Goal: Answer question/provide support: Share knowledge or assist other users

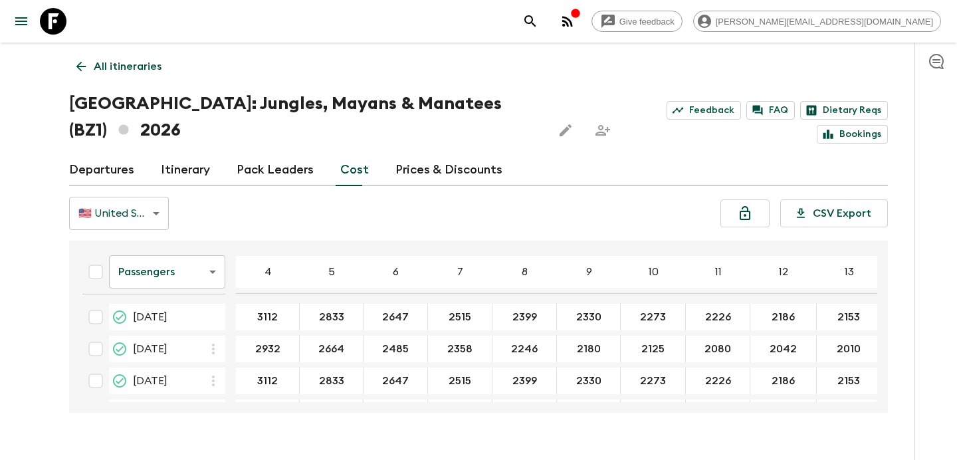
scroll to position [638, 0]
click at [743, 205] on icon "Lock costs" at bounding box center [745, 213] width 16 height 16
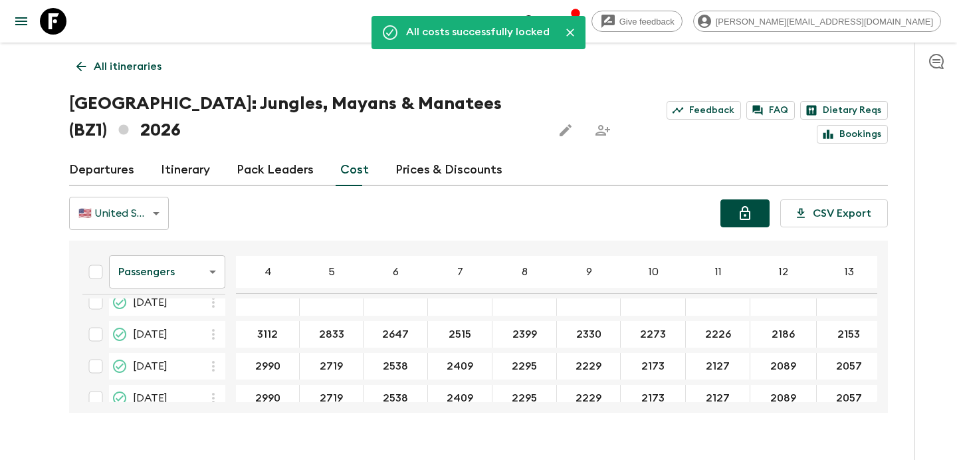
scroll to position [178, 0]
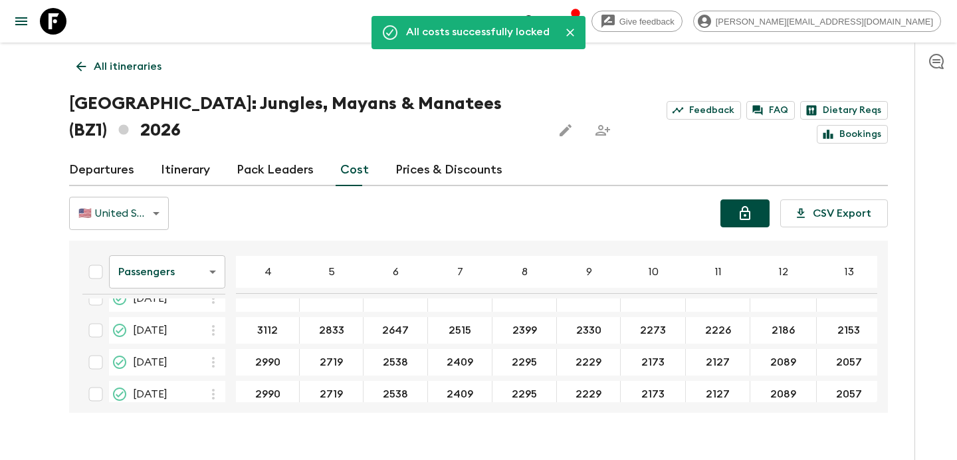
click at [112, 154] on link "Departures" at bounding box center [101, 170] width 65 height 32
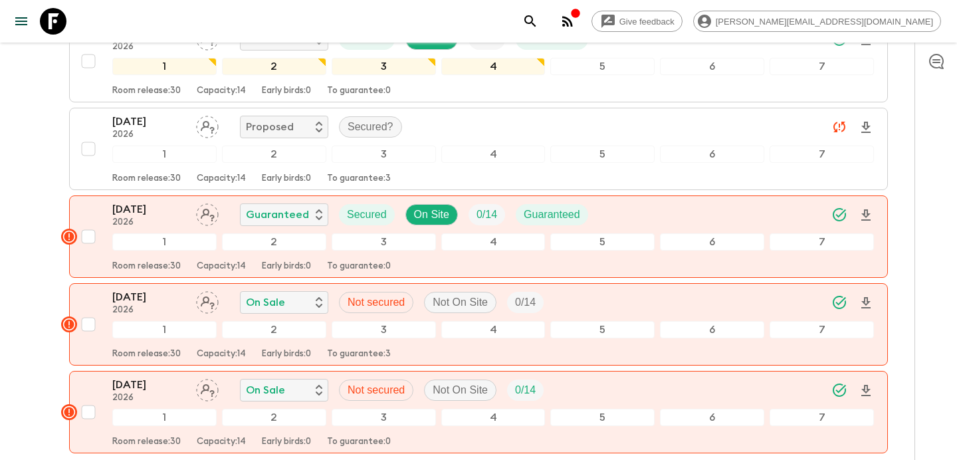
scroll to position [2107, 0]
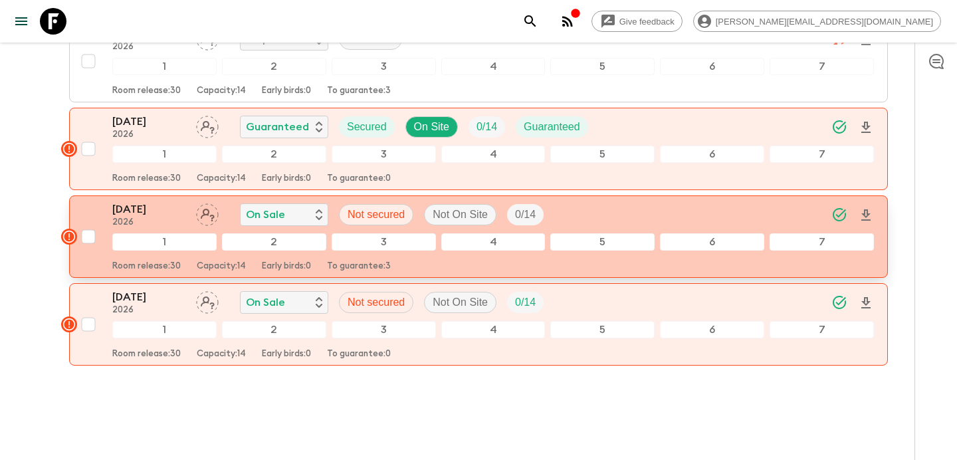
click at [586, 201] on div "[DATE] 2026 On Sale Not secured Not On Site 0 / 14" at bounding box center [492, 214] width 761 height 27
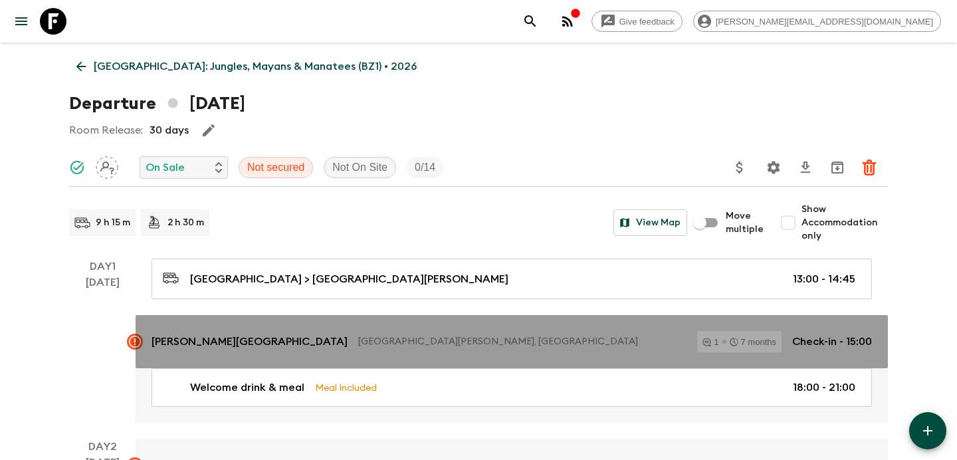
click at [419, 341] on p "[GEOGRAPHIC_DATA][PERSON_NAME], [GEOGRAPHIC_DATA]" at bounding box center [522, 341] width 328 height 13
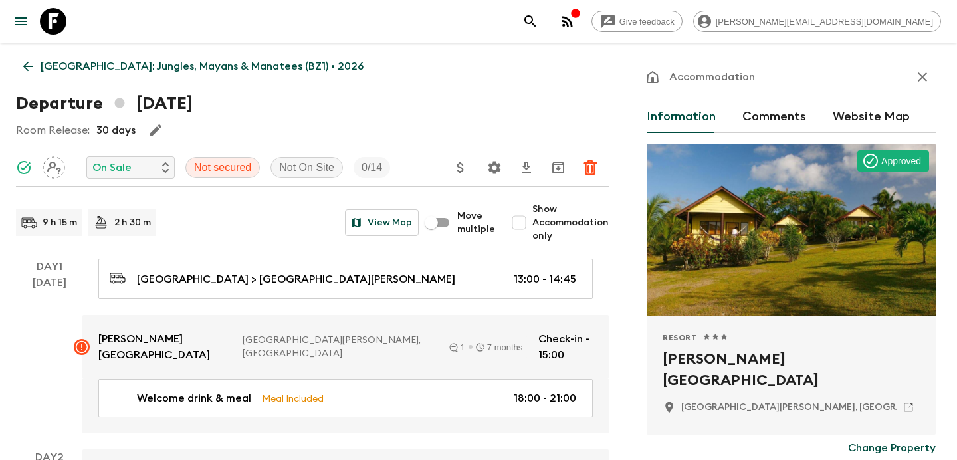
click at [781, 112] on button "Comments" at bounding box center [774, 117] width 64 height 32
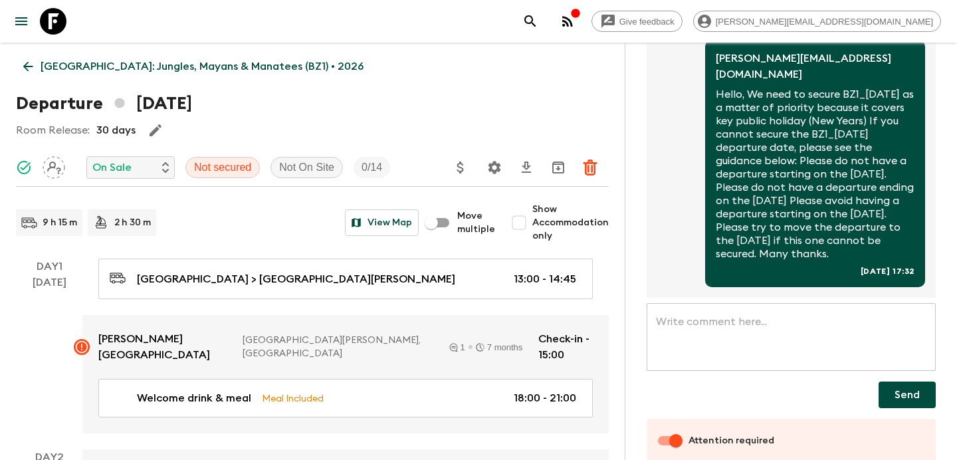
scroll to position [171, 0]
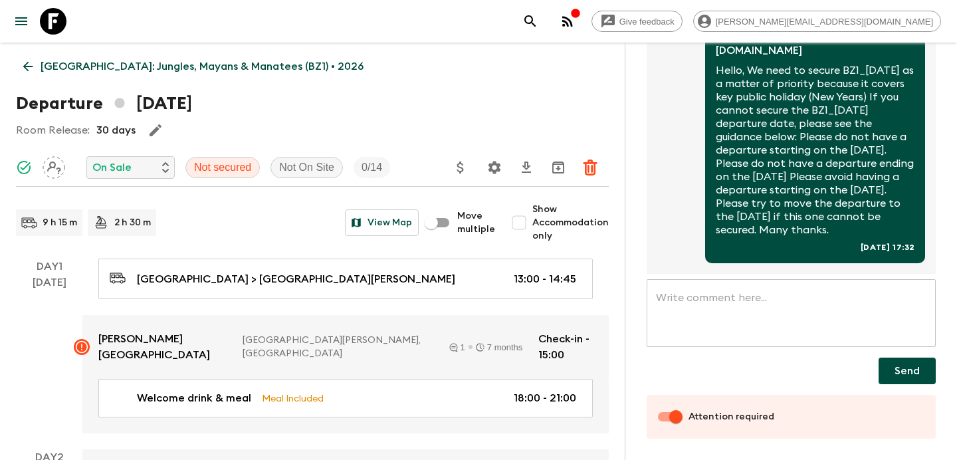
click at [661, 419] on input "Attention required" at bounding box center [676, 416] width 76 height 25
checkbox input "false"
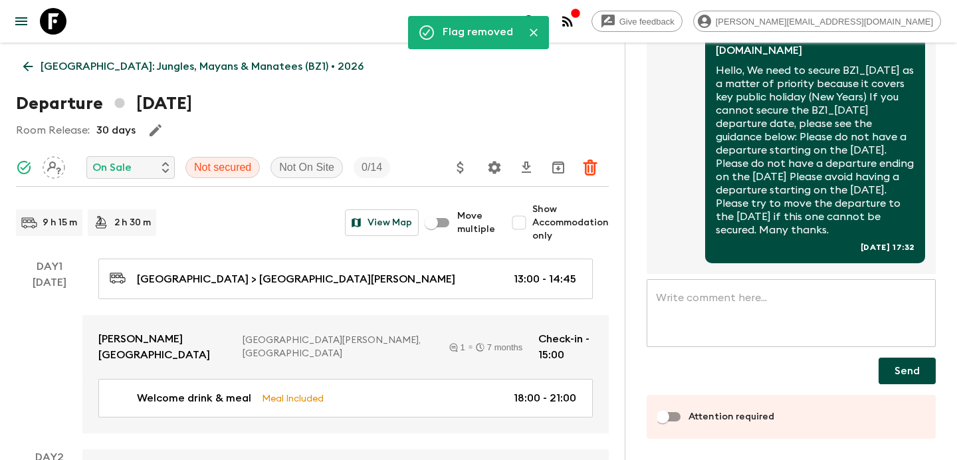
click at [127, 70] on p "[GEOGRAPHIC_DATA]: Jungles, Mayans & Manatees (BZ1) • 2026" at bounding box center [202, 66] width 323 height 16
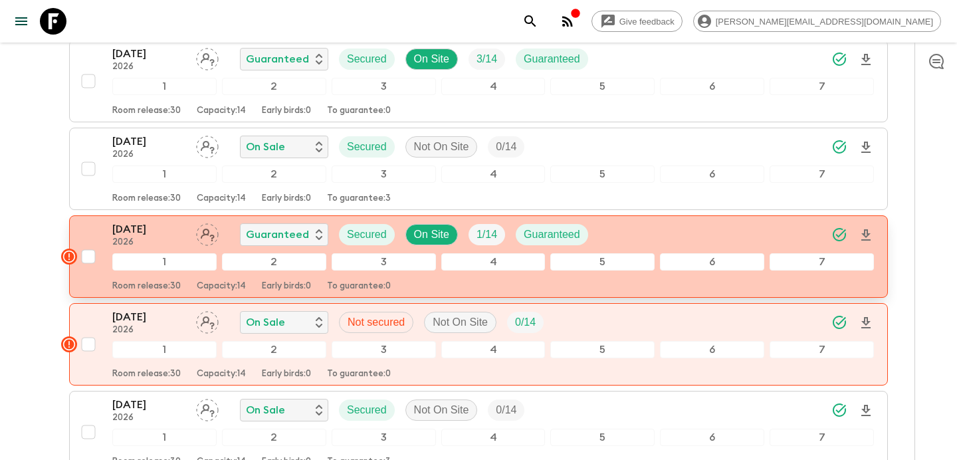
scroll to position [428, 0]
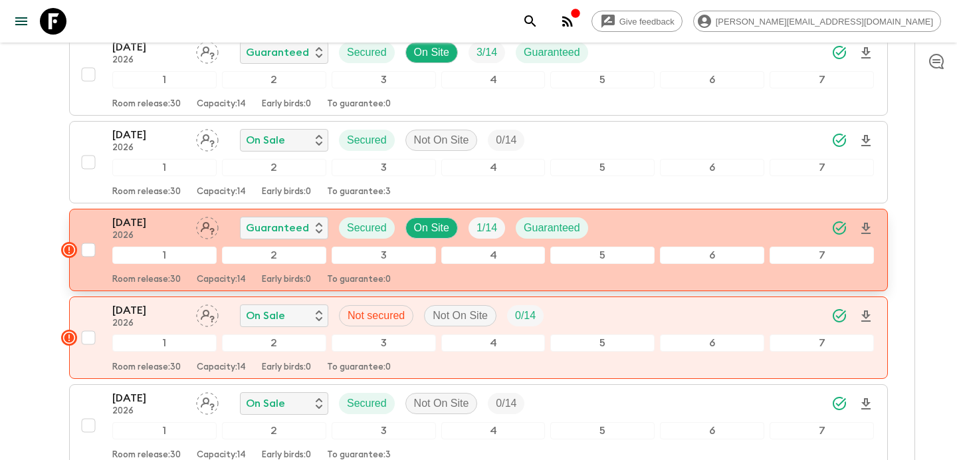
click at [625, 215] on div "[DATE] 2026 Guaranteed Secured On Site 1 / 14 Guaranteed" at bounding box center [492, 228] width 761 height 27
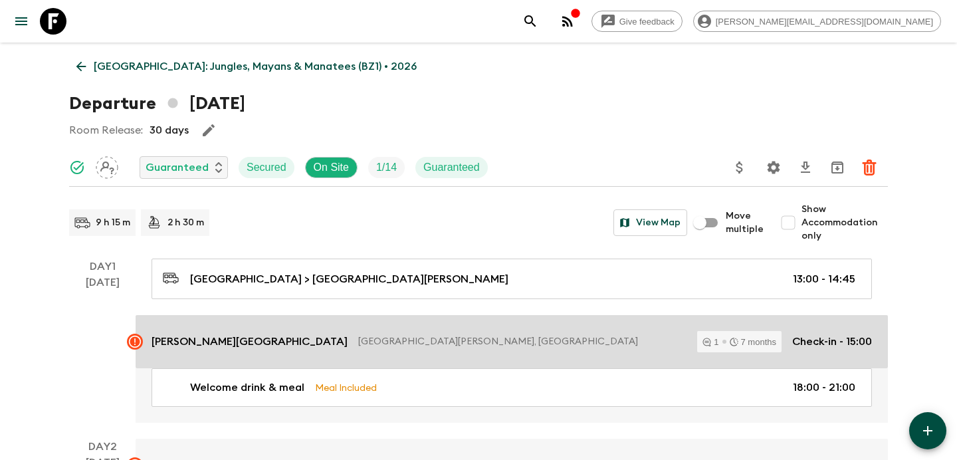
click at [475, 339] on p "[GEOGRAPHIC_DATA][PERSON_NAME], [GEOGRAPHIC_DATA]" at bounding box center [522, 341] width 328 height 13
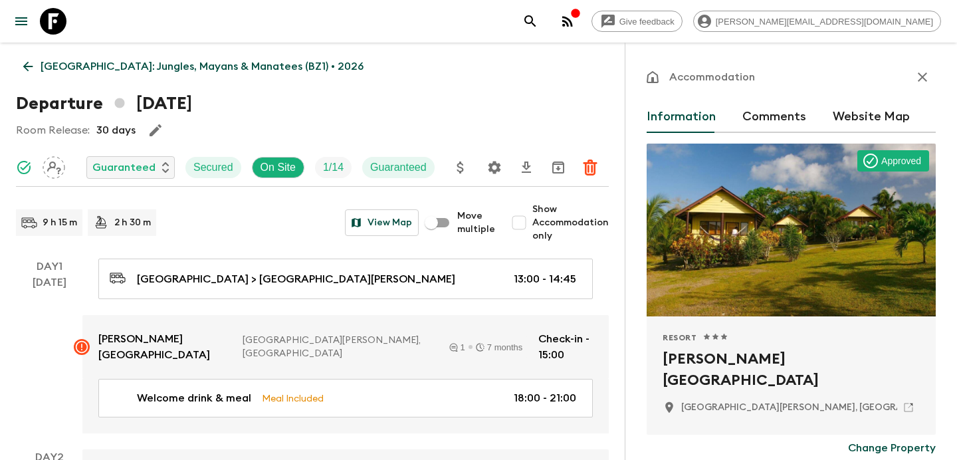
click at [776, 109] on button "Comments" at bounding box center [774, 117] width 64 height 32
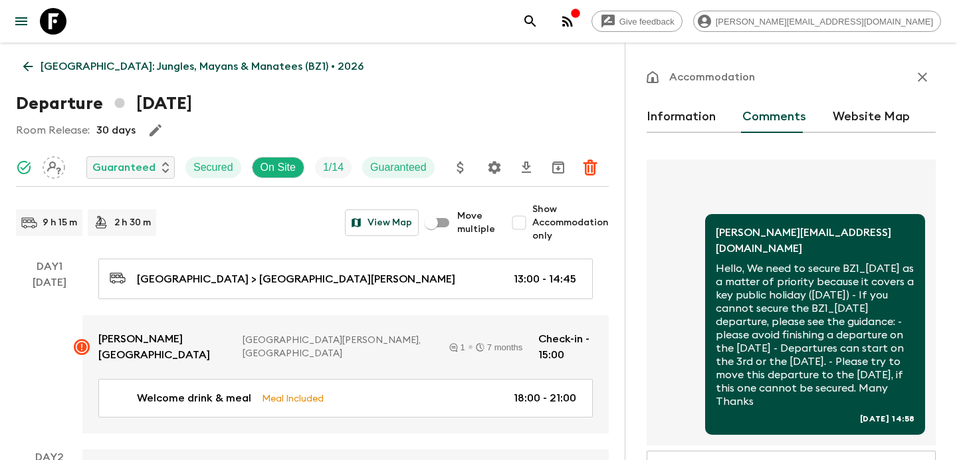
scroll to position [171, 0]
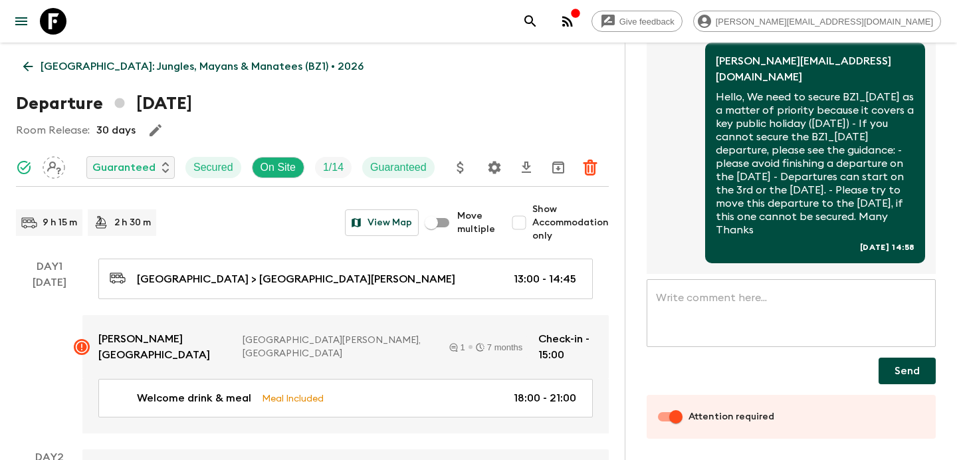
click at [661, 415] on input "Attention required" at bounding box center [676, 416] width 76 height 25
checkbox input "false"
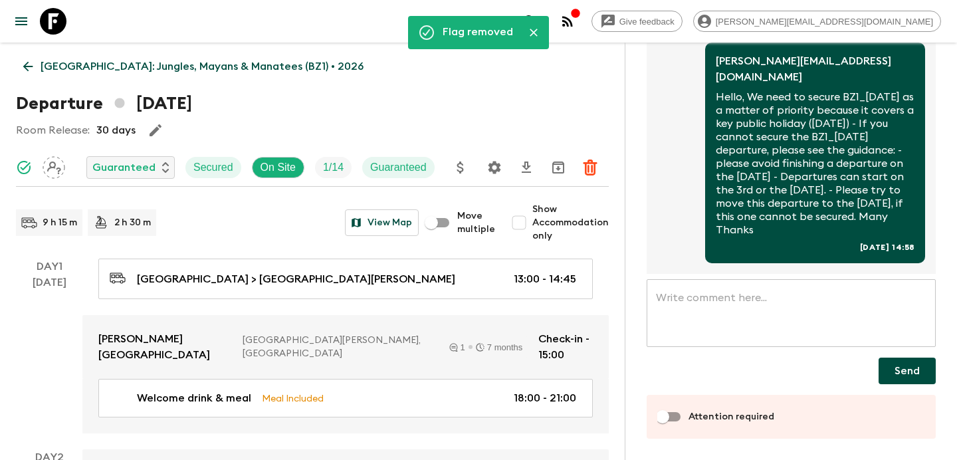
click at [143, 63] on p "[GEOGRAPHIC_DATA]: Jungles, Mayans & Manatees (BZ1) • 2026" at bounding box center [202, 66] width 323 height 16
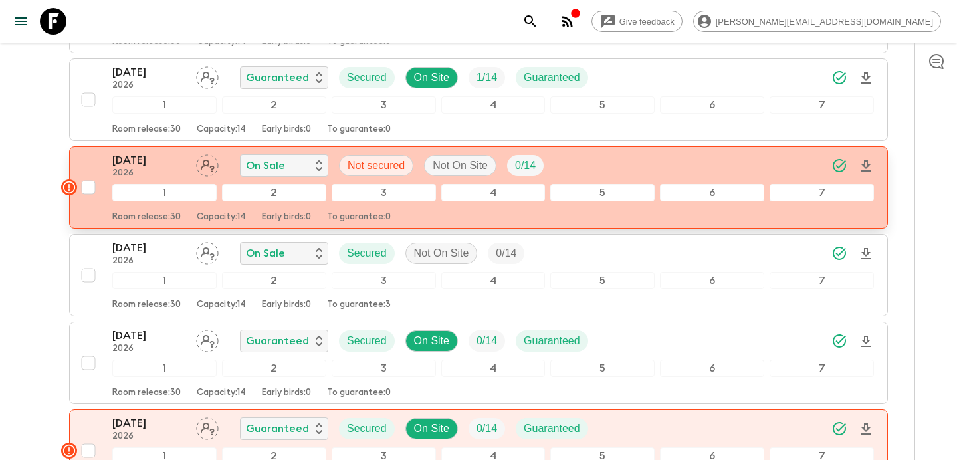
scroll to position [571, 0]
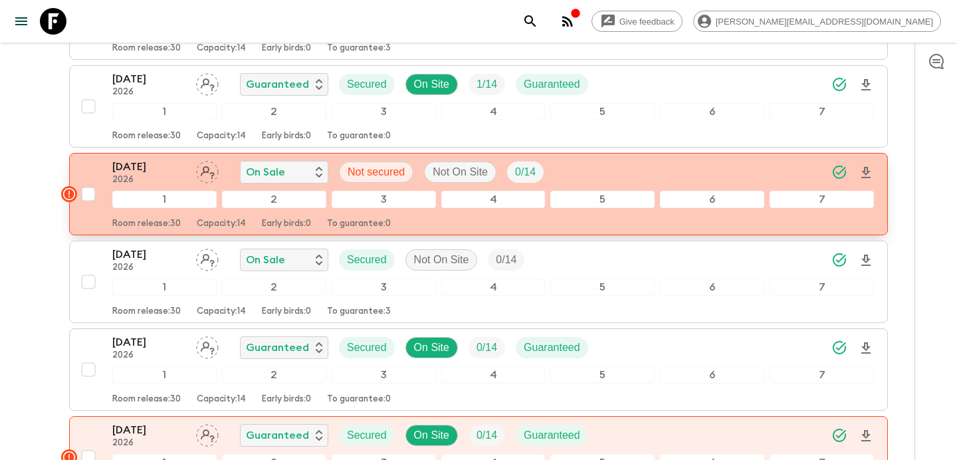
click at [615, 159] on div "[DATE] 2026 On Sale Not secured Not On Site 0 / 14" at bounding box center [492, 172] width 761 height 27
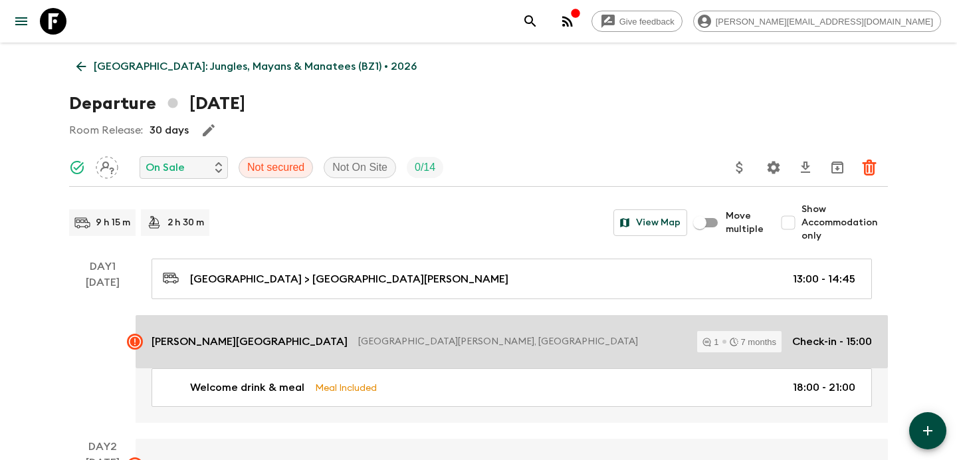
click at [483, 342] on p "[GEOGRAPHIC_DATA][PERSON_NAME], [GEOGRAPHIC_DATA]" at bounding box center [522, 341] width 328 height 13
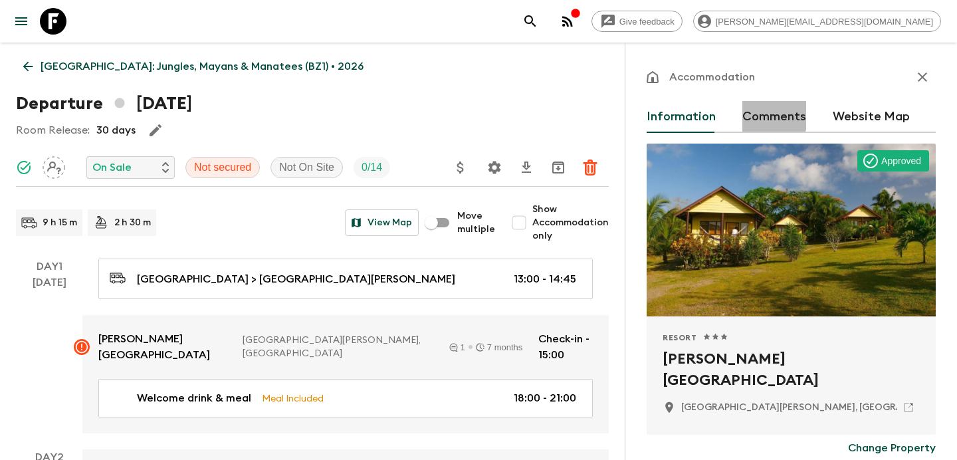
click at [768, 111] on button "Comments" at bounding box center [774, 117] width 64 height 32
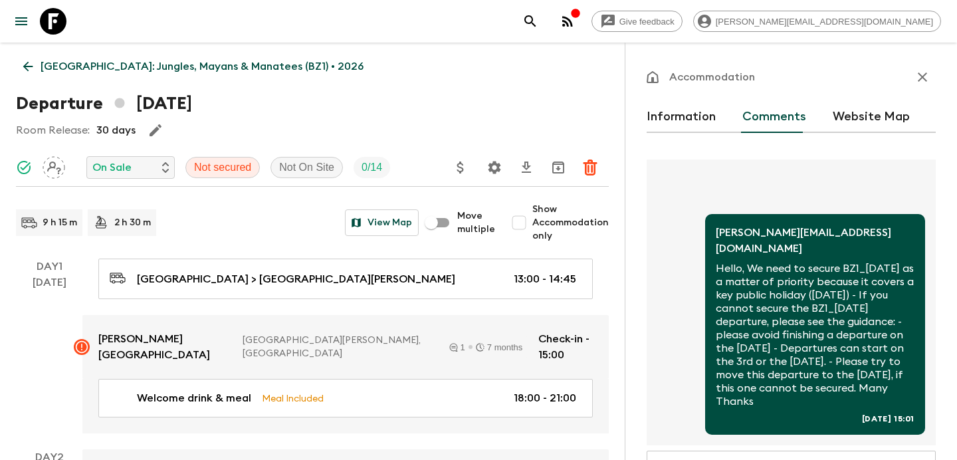
scroll to position [171, 0]
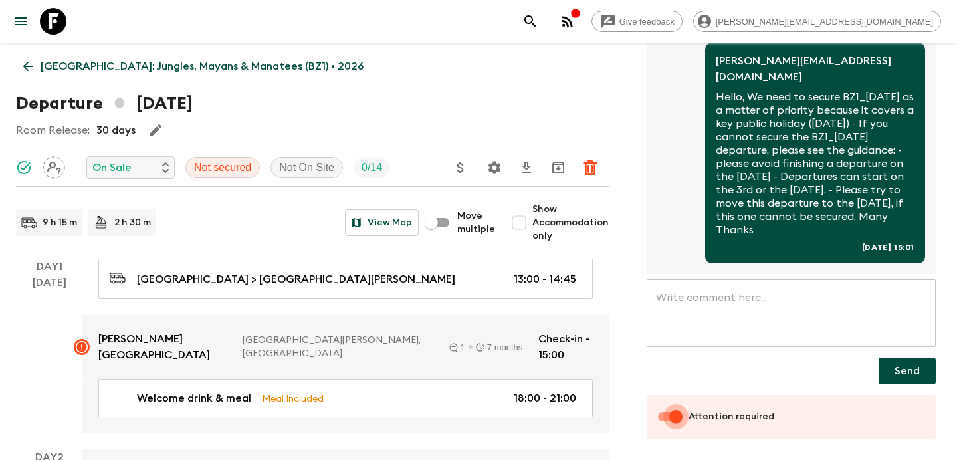
click at [666, 416] on input "Attention required" at bounding box center [676, 416] width 76 height 25
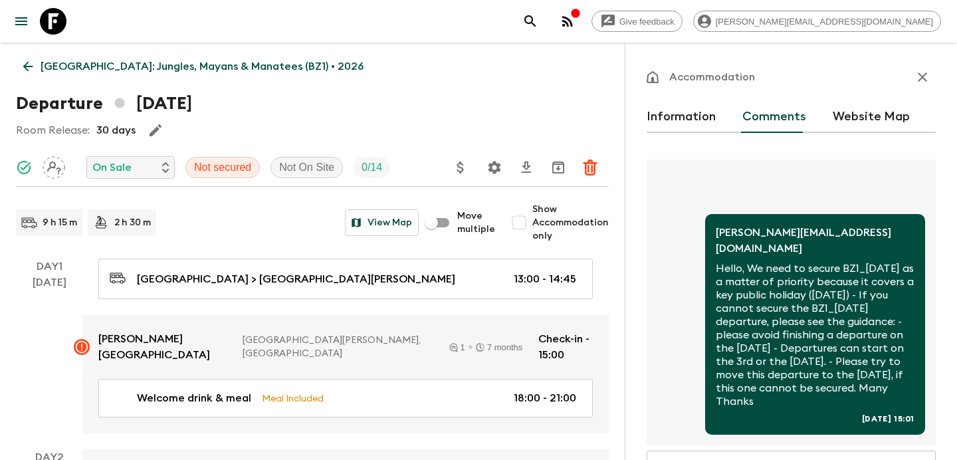
checkbox input "false"
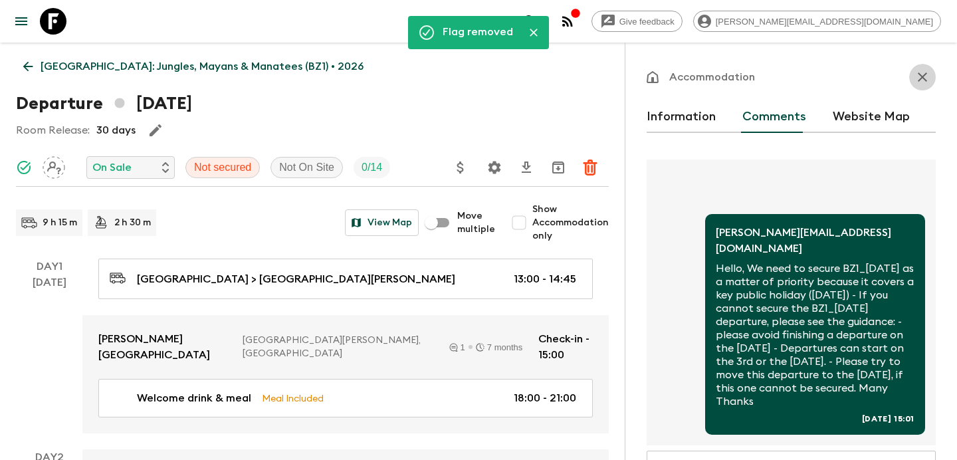
click at [925, 70] on icon "button" at bounding box center [922, 77] width 16 height 16
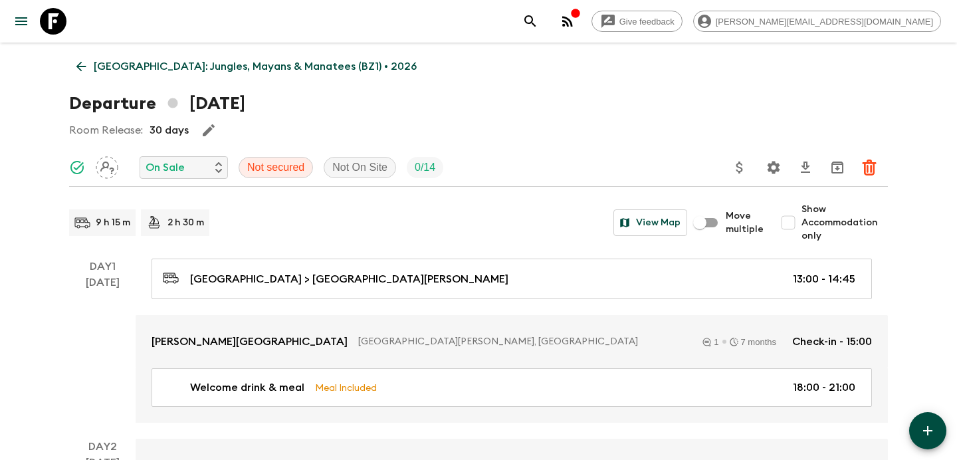
click at [211, 64] on p "[GEOGRAPHIC_DATA]: Jungles, Mayans & Manatees (BZ1) • 2026" at bounding box center [255, 66] width 323 height 16
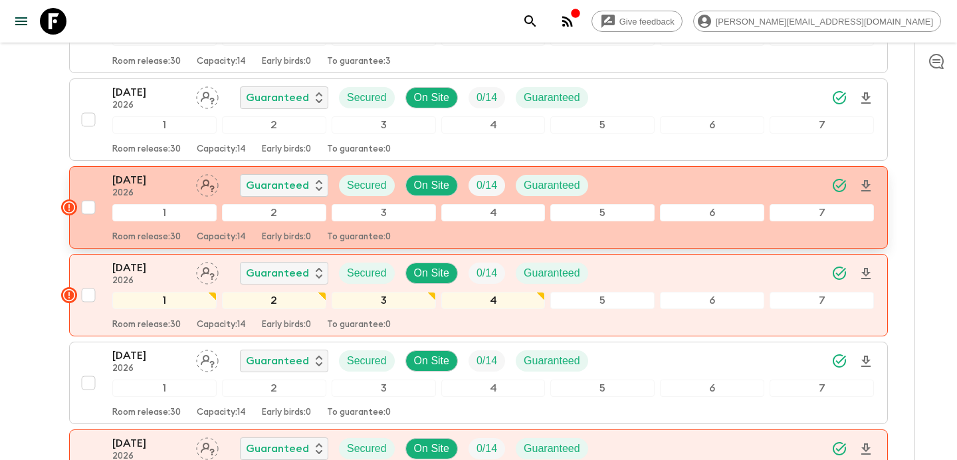
scroll to position [834, 0]
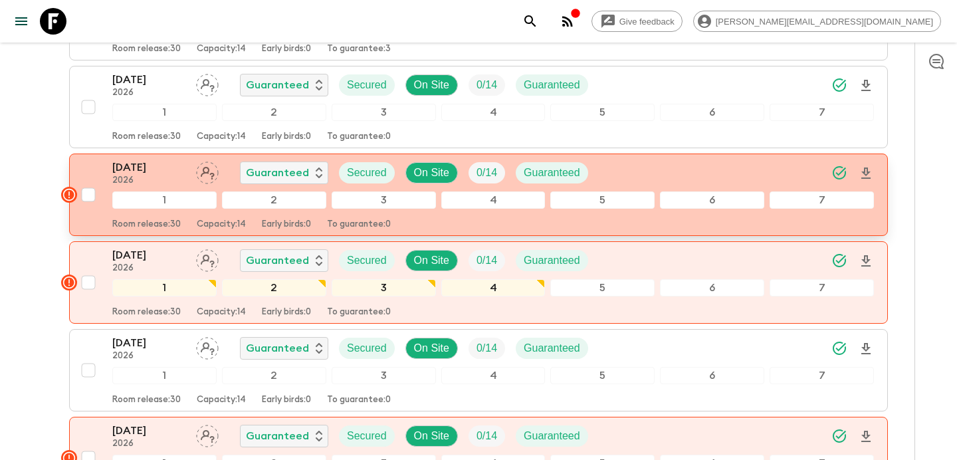
click at [627, 159] on div "[DATE] 2026 Guaranteed Secured On Site 0 / 14 Guaranteed" at bounding box center [492, 172] width 761 height 27
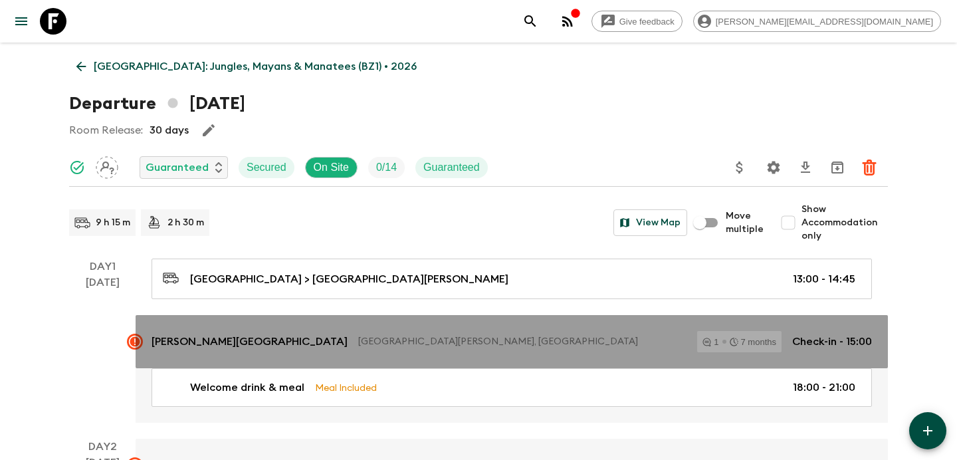
click at [470, 337] on p "[GEOGRAPHIC_DATA][PERSON_NAME], [GEOGRAPHIC_DATA]" at bounding box center [522, 341] width 328 height 13
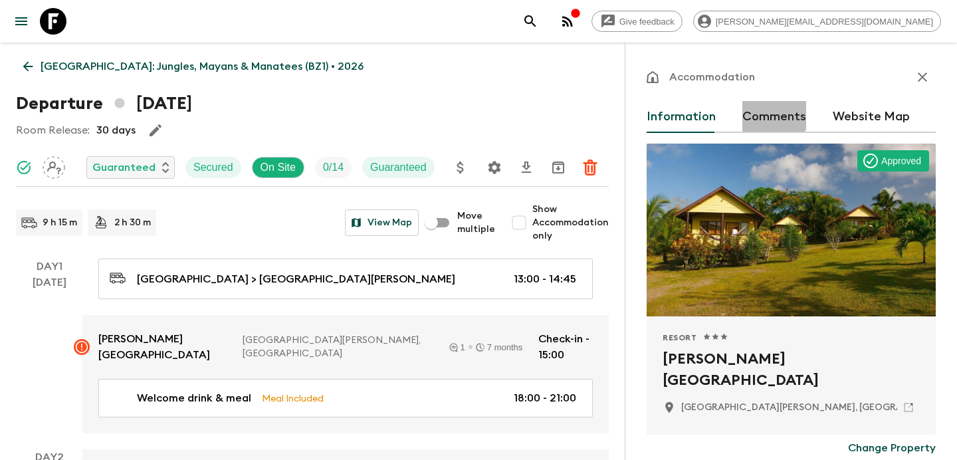
click at [762, 114] on button "Comments" at bounding box center [774, 117] width 64 height 32
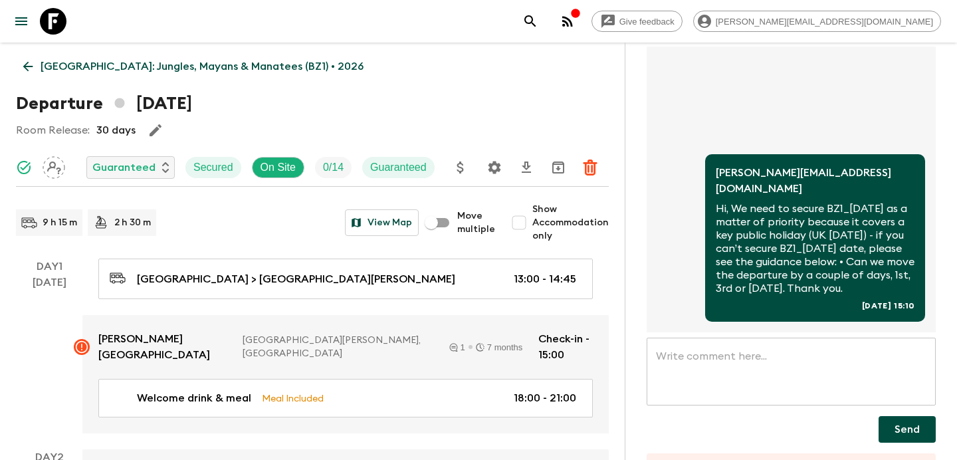
scroll to position [171, 0]
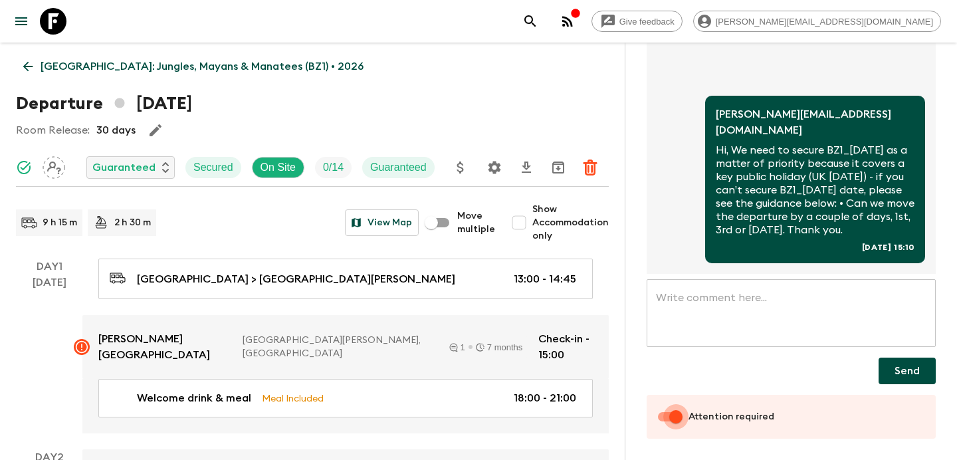
click at [656, 415] on input "Attention required" at bounding box center [676, 416] width 76 height 25
checkbox input "false"
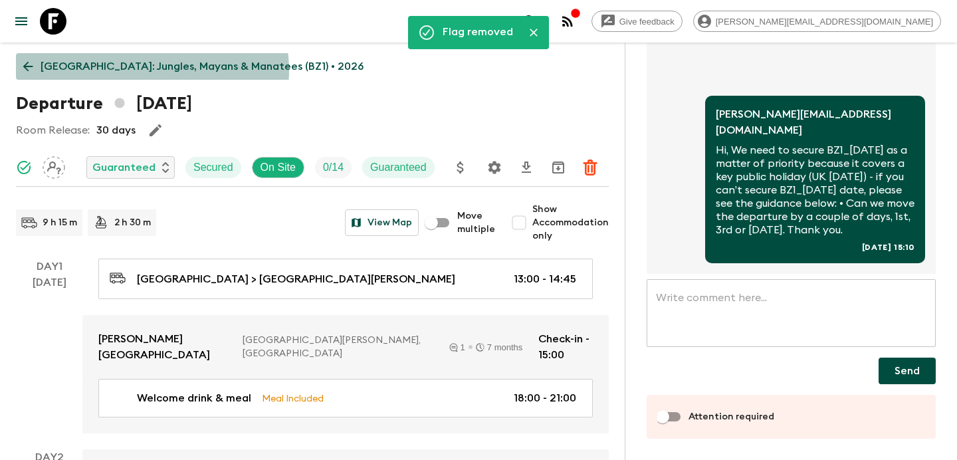
click at [148, 70] on p "[GEOGRAPHIC_DATA]: Jungles, Mayans & Manatees (BZ1) • 2026" at bounding box center [202, 66] width 323 height 16
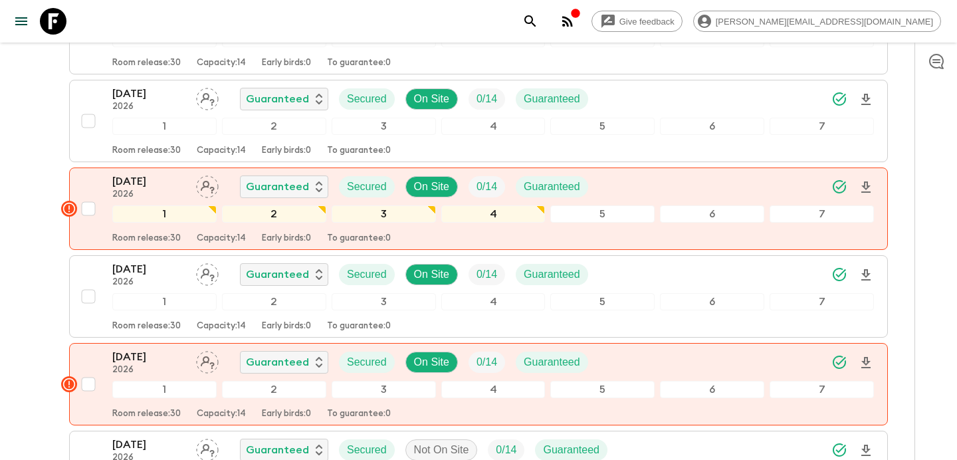
scroll to position [951, 0]
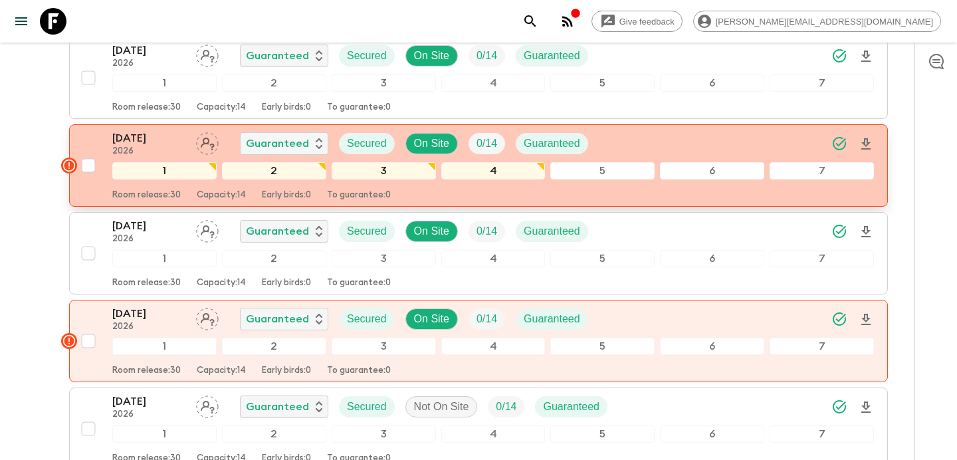
click at [662, 130] on div "[DATE] 2026 Guaranteed Secured On Site 0 / 14 Guaranteed" at bounding box center [492, 143] width 761 height 27
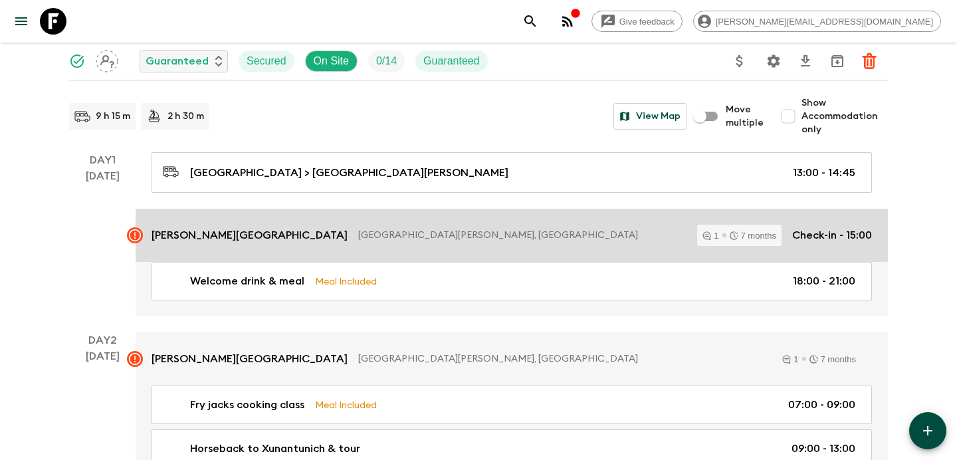
scroll to position [126, 0]
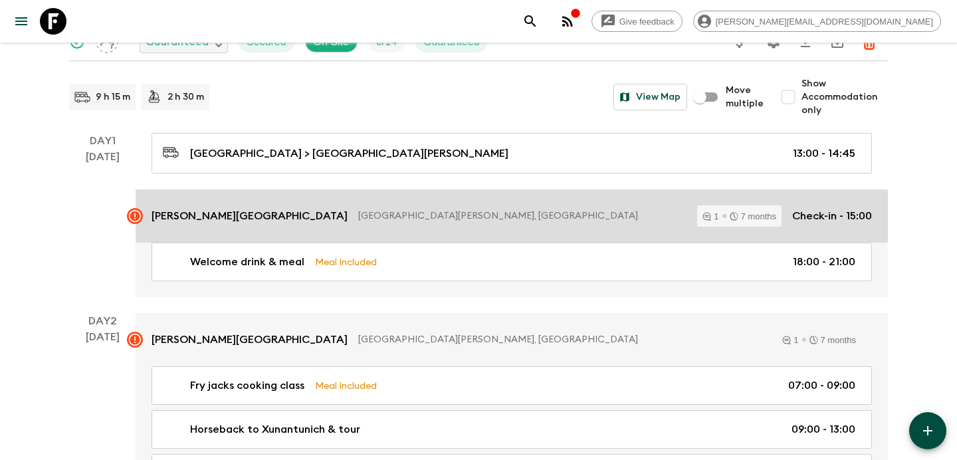
click at [362, 210] on p "[GEOGRAPHIC_DATA][PERSON_NAME], [GEOGRAPHIC_DATA]" at bounding box center [522, 215] width 328 height 13
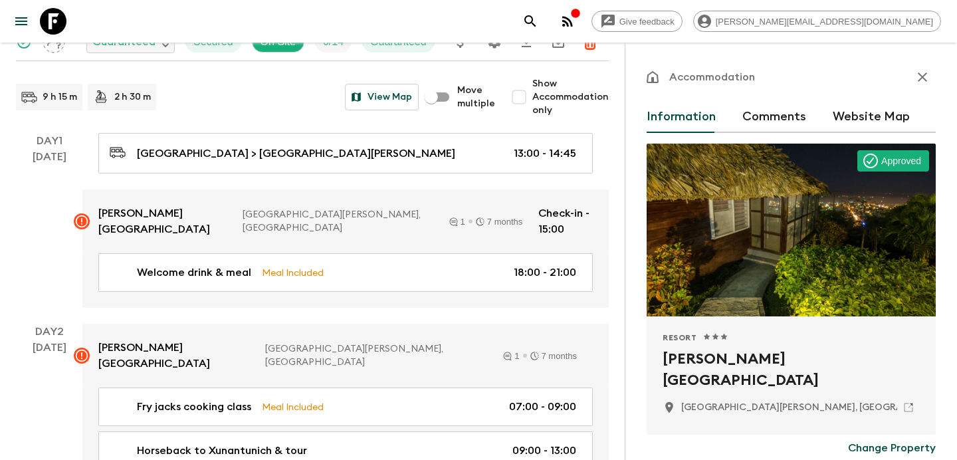
click at [777, 118] on button "Comments" at bounding box center [774, 117] width 64 height 32
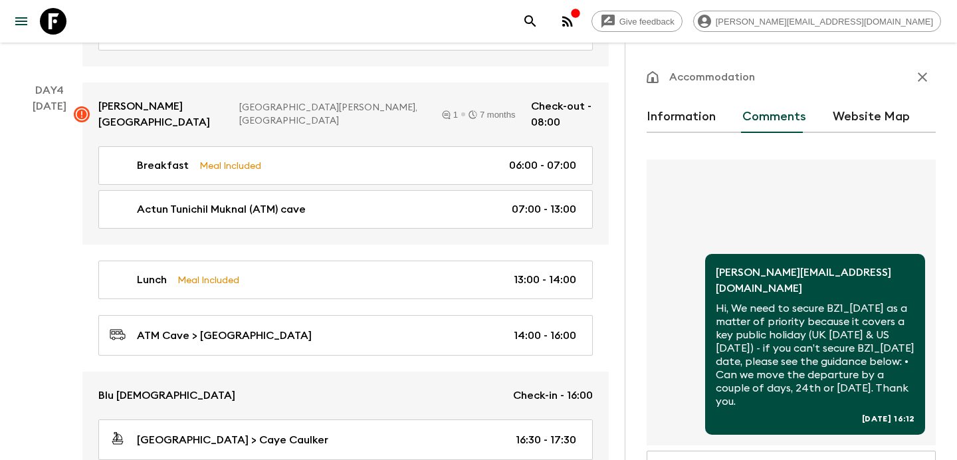
scroll to position [171, 0]
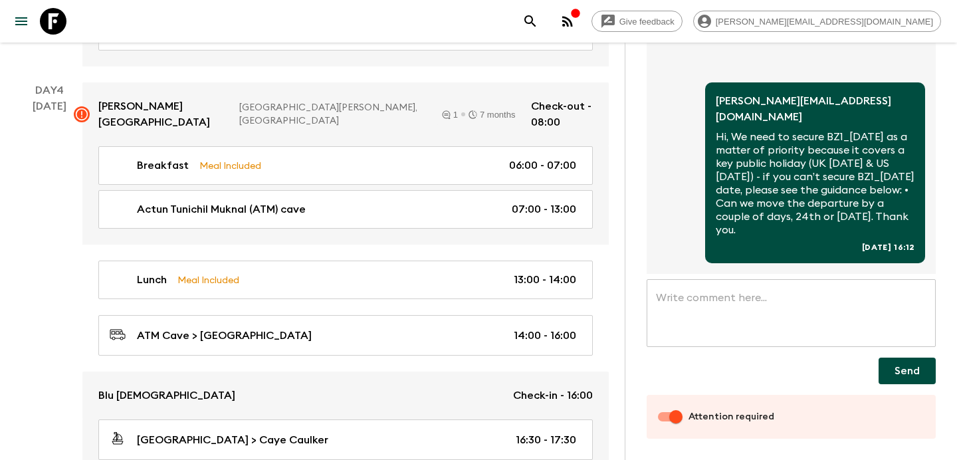
click at [660, 423] on input "Attention required" at bounding box center [676, 416] width 76 height 25
checkbox input "false"
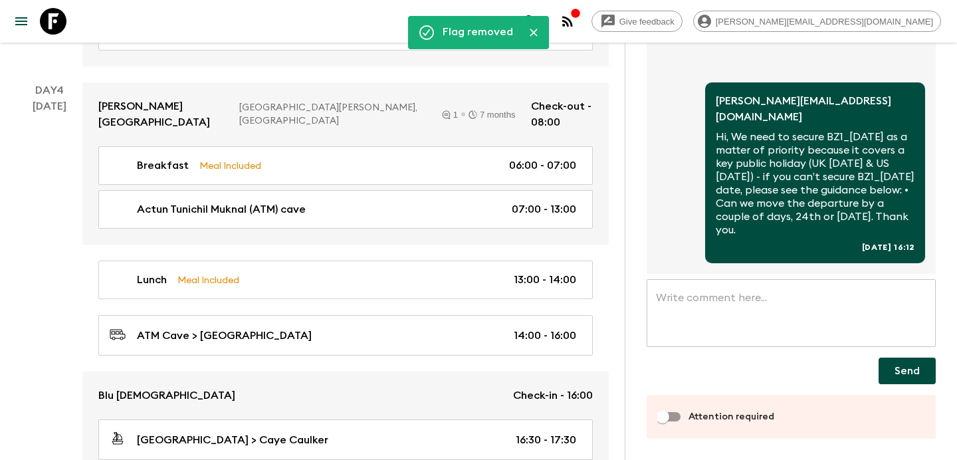
scroll to position [0, 0]
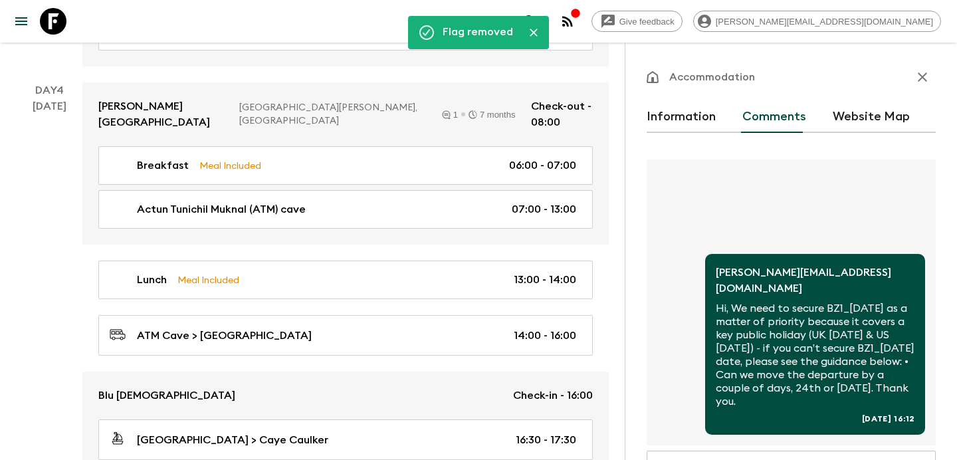
click at [915, 67] on button "button" at bounding box center [922, 77] width 27 height 27
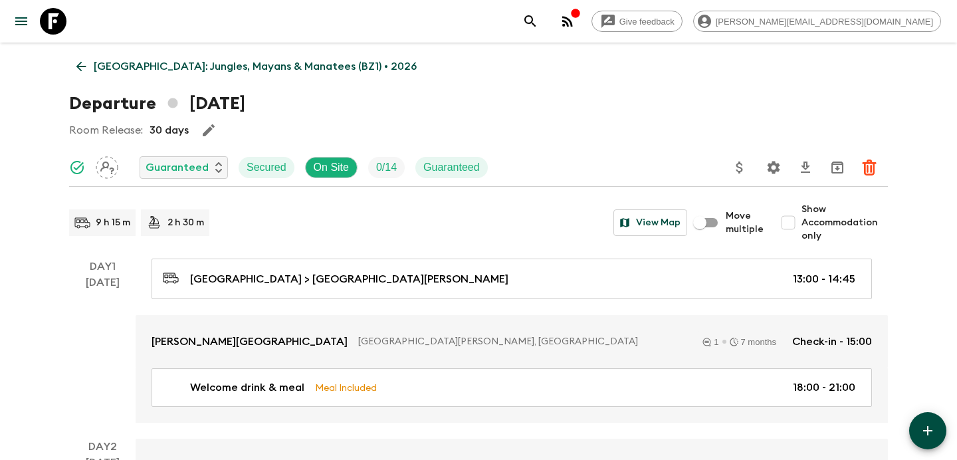
click at [153, 68] on p "[GEOGRAPHIC_DATA]: Jungles, Mayans & Manatees (BZ1) • 2026" at bounding box center [255, 66] width 323 height 16
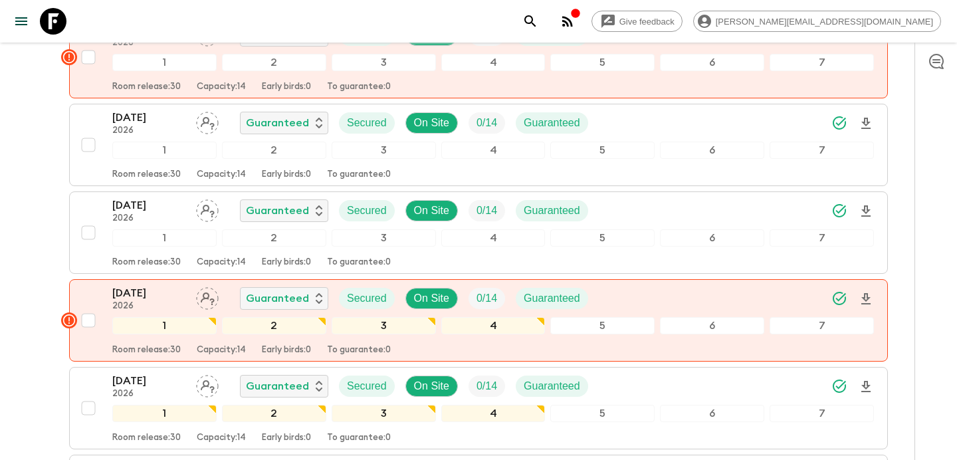
scroll to position [1672, 0]
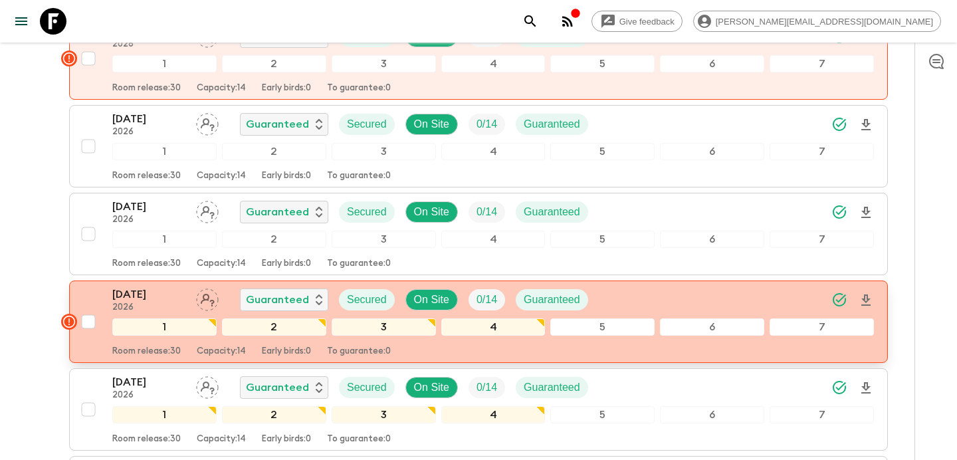
click at [641, 280] on button "[DATE] 2026 Guaranteed Secured On Site 0 / 14 Guaranteed 1 2 3 4 5 6 7 Room rel…" at bounding box center [478, 321] width 818 height 82
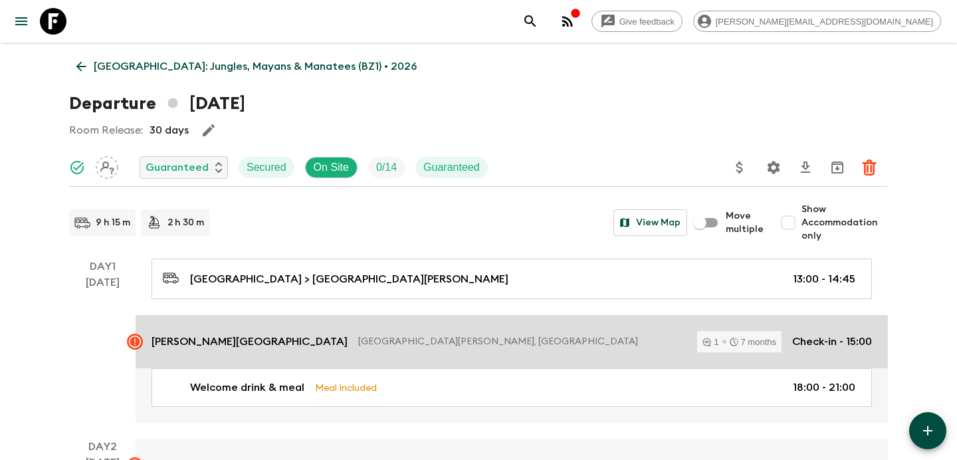
click at [539, 346] on p "[GEOGRAPHIC_DATA][PERSON_NAME], [GEOGRAPHIC_DATA]" at bounding box center [522, 341] width 328 height 13
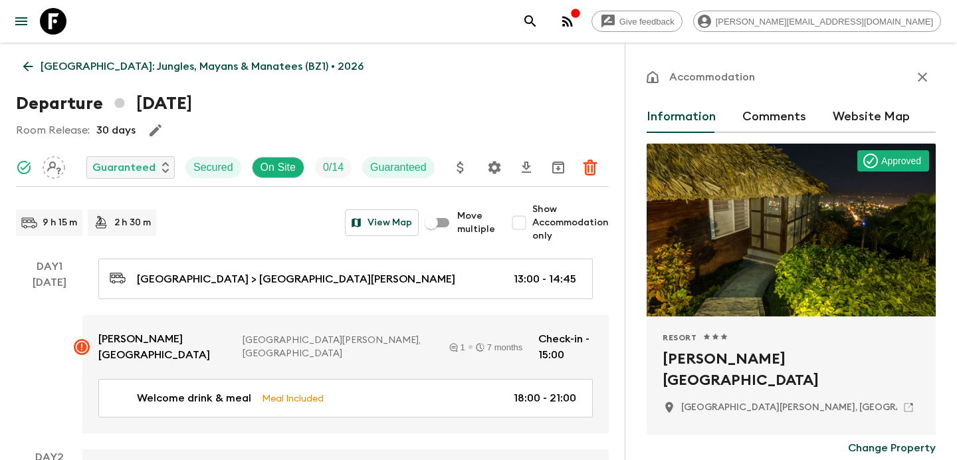
click at [773, 104] on button "Comments" at bounding box center [774, 117] width 64 height 32
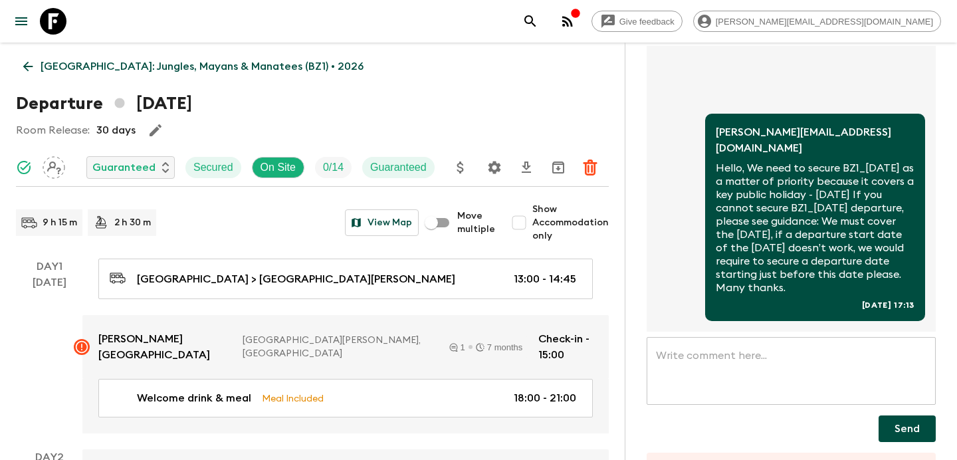
scroll to position [171, 0]
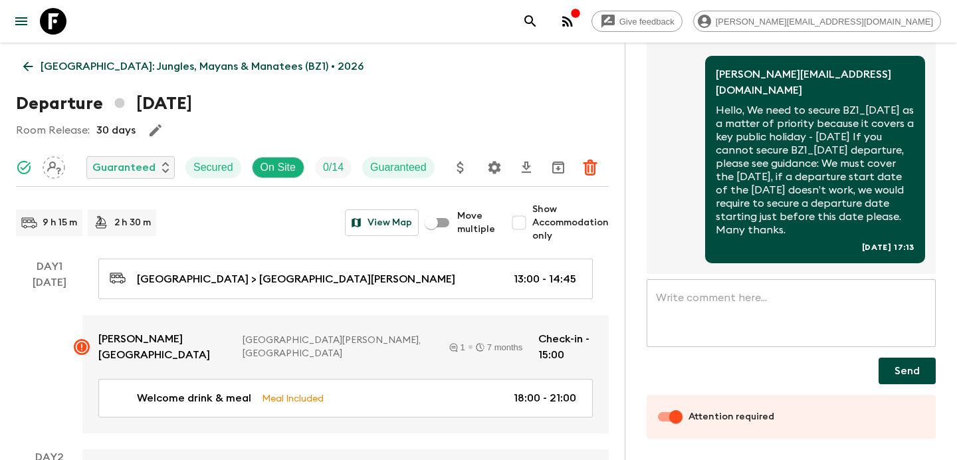
click at [658, 419] on input "Attention required" at bounding box center [676, 416] width 76 height 25
checkbox input "false"
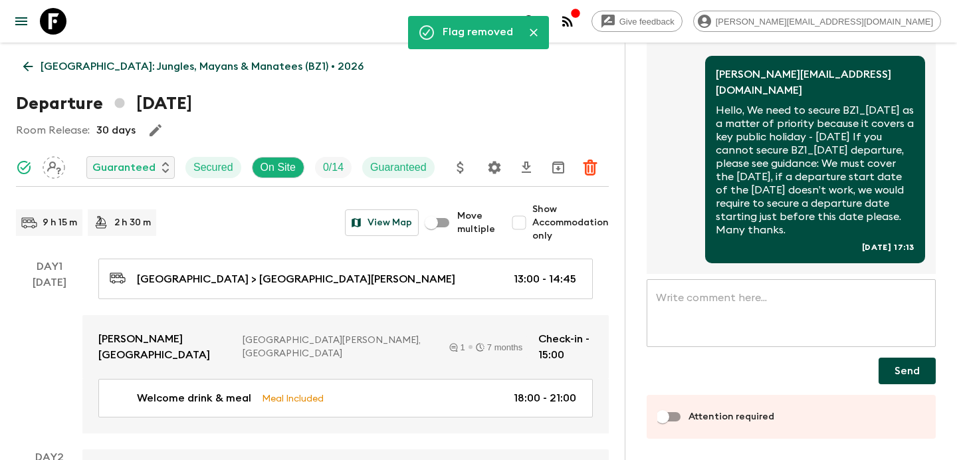
scroll to position [0, 0]
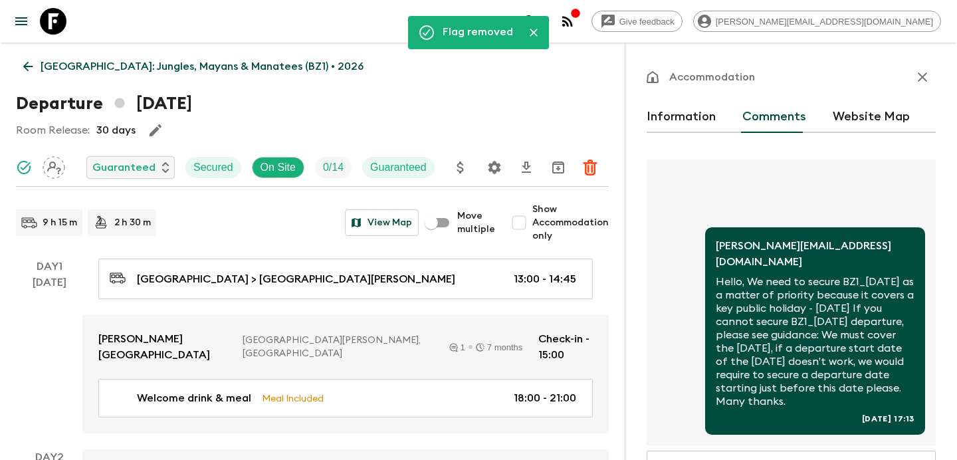
click at [917, 80] on icon "button" at bounding box center [922, 77] width 16 height 16
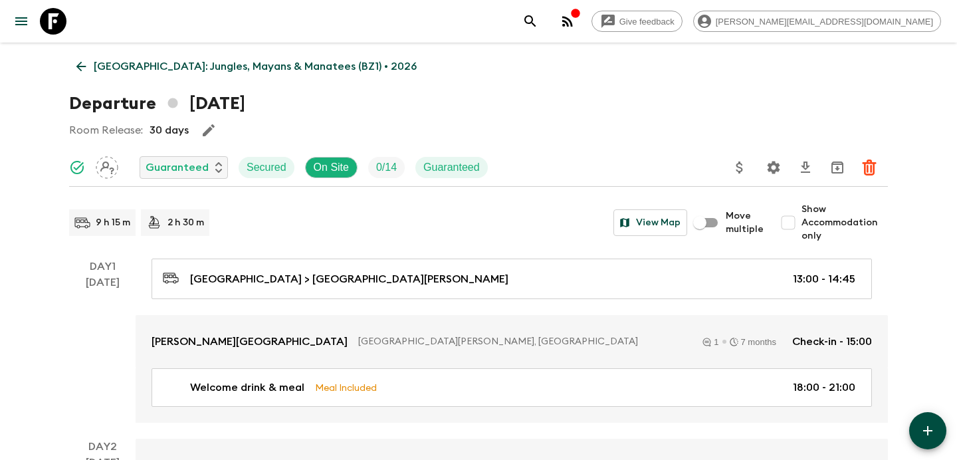
click at [232, 69] on p "[GEOGRAPHIC_DATA]: Jungles, Mayans & Manatees (BZ1) • 2026" at bounding box center [255, 66] width 323 height 16
